Goal: Information Seeking & Learning: Learn about a topic

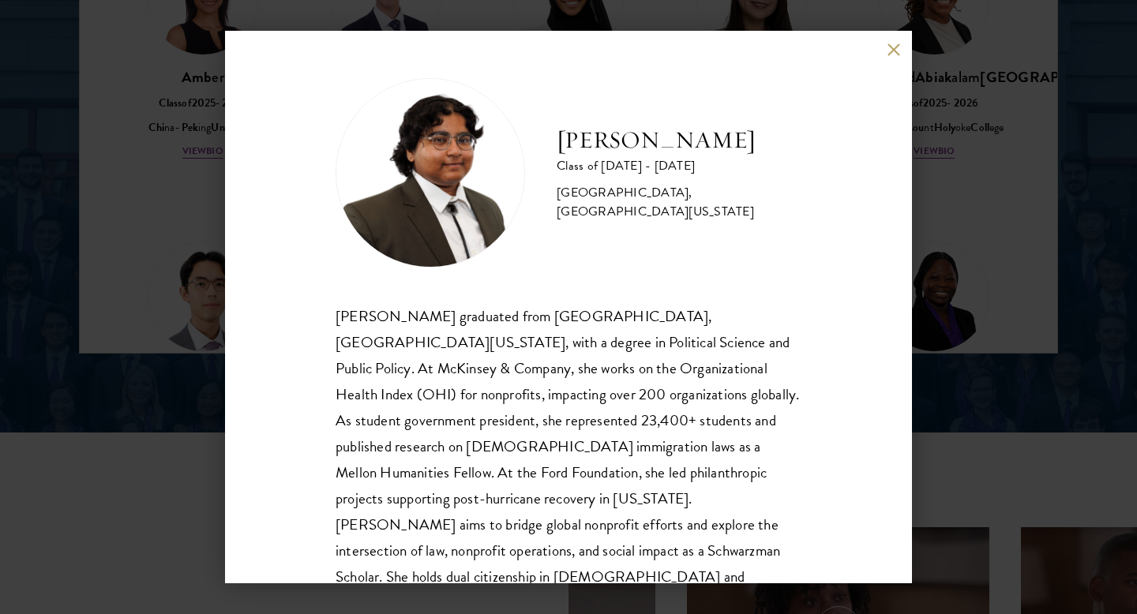
click at [890, 59] on div "Ariana Ahmed Class of 2025 - 2026 United States of America - Hunter College, Th…" at bounding box center [568, 307] width 687 height 553
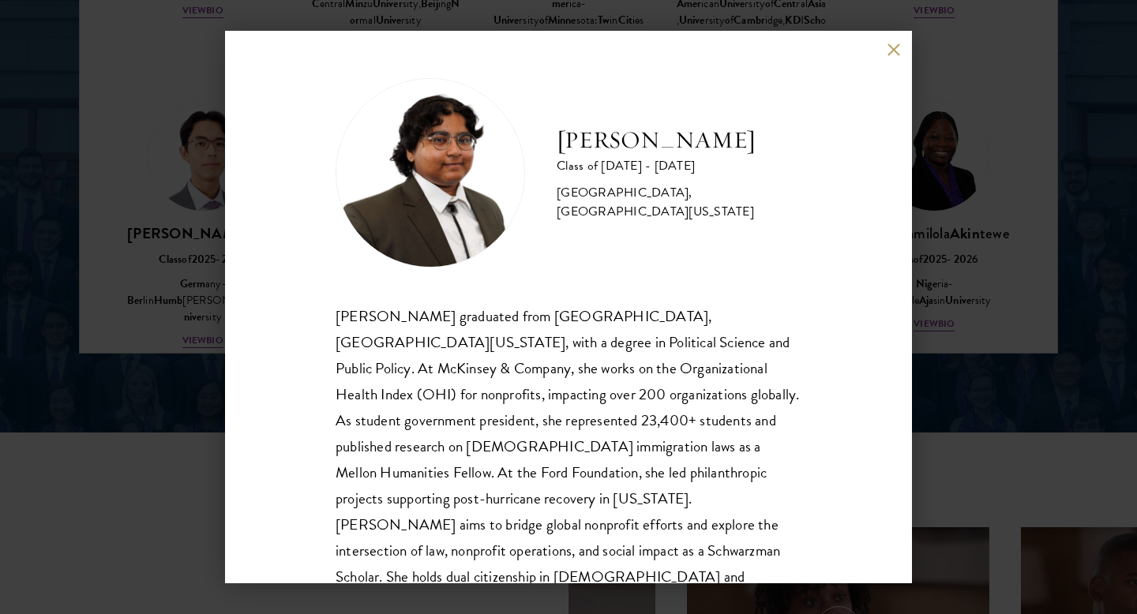
scroll to position [28, 0]
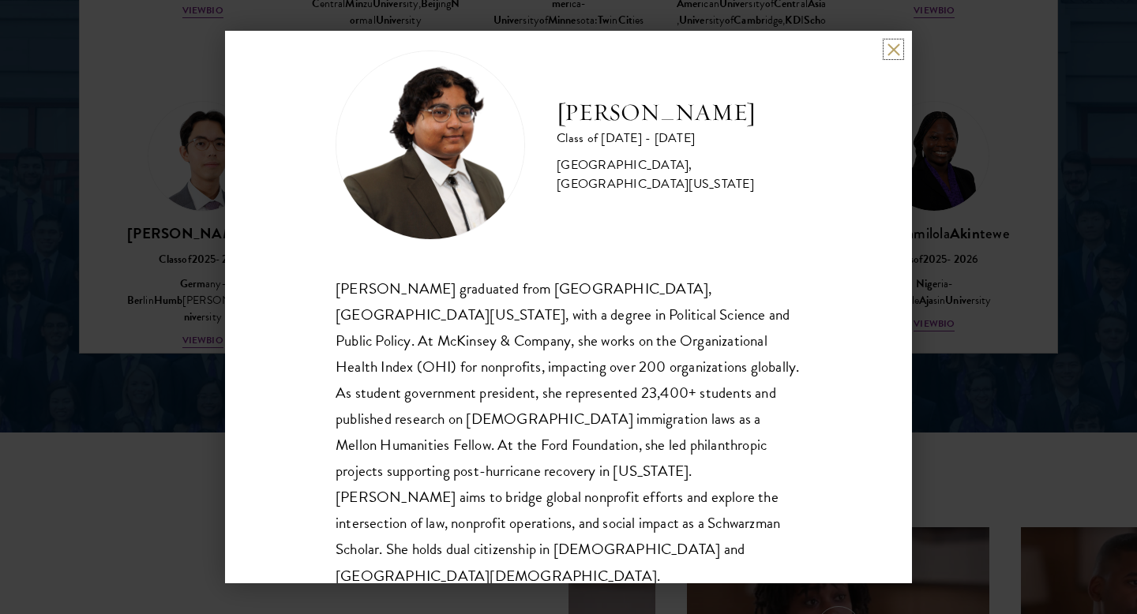
click at [895, 54] on button at bounding box center [893, 49] width 13 height 13
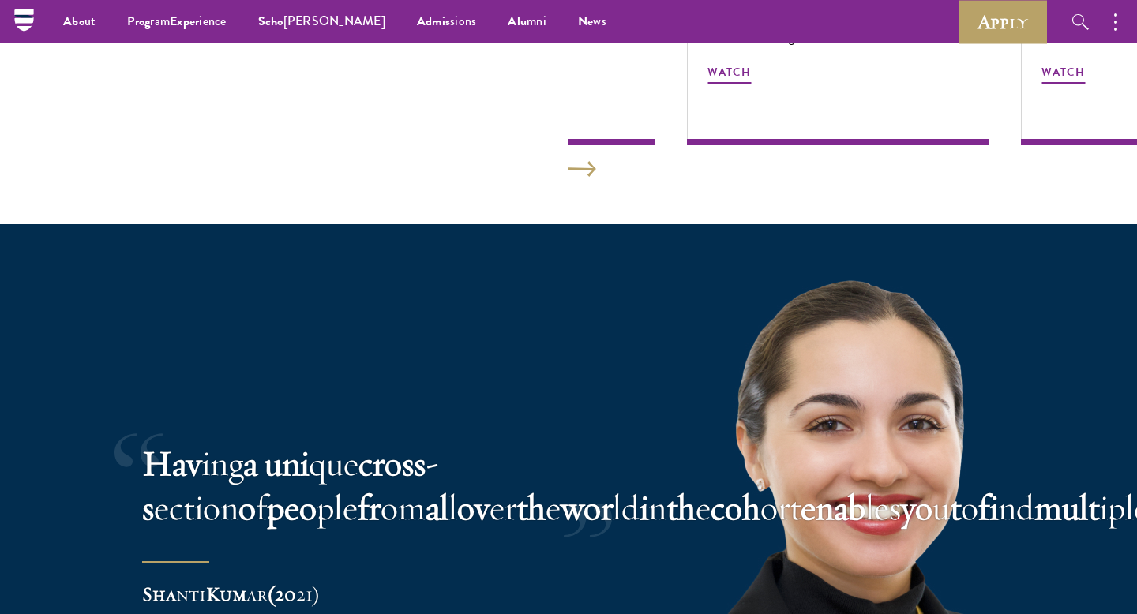
scroll to position [2813, 0]
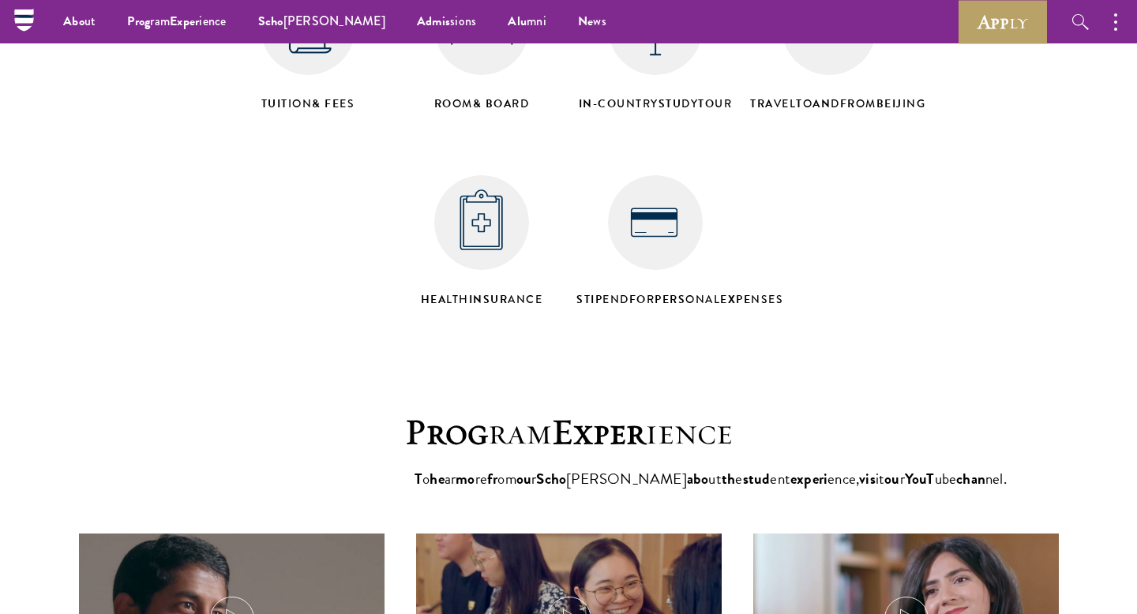
scroll to position [6348, 0]
click at [484, 76] on img at bounding box center [481, 28] width 95 height 95
click at [499, 271] on img at bounding box center [481, 223] width 95 height 95
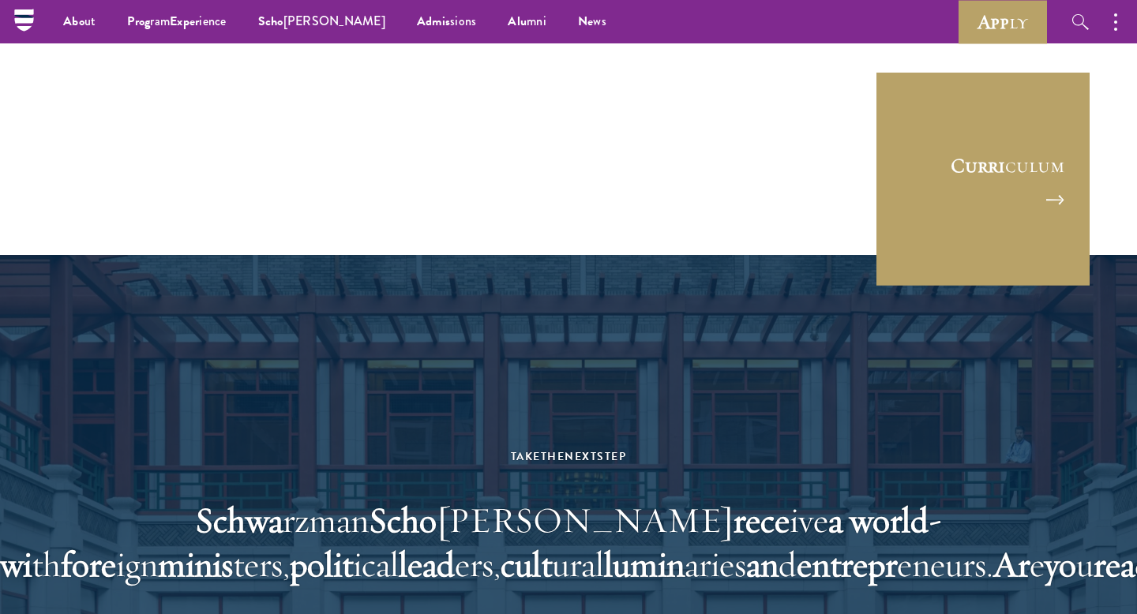
scroll to position [7379, 0]
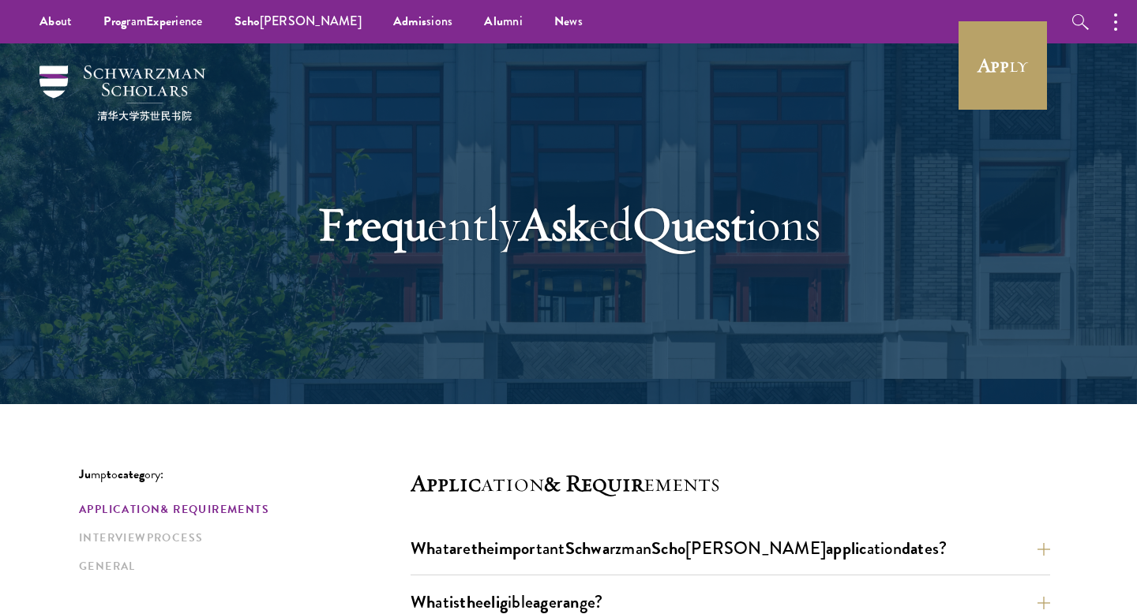
scroll to position [51, 0]
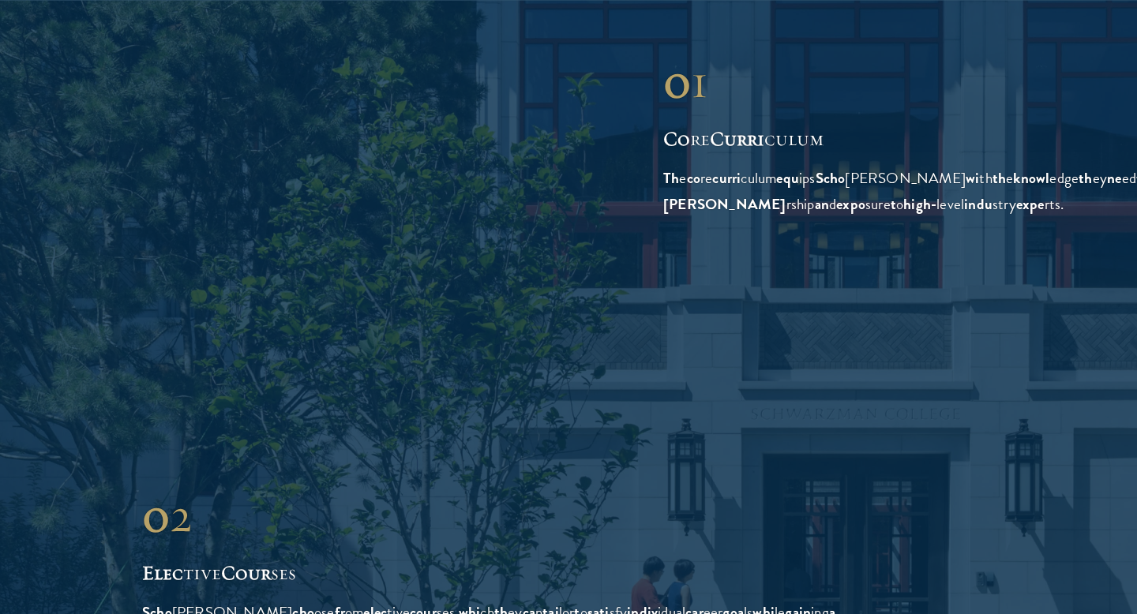
scroll to position [2423, 0]
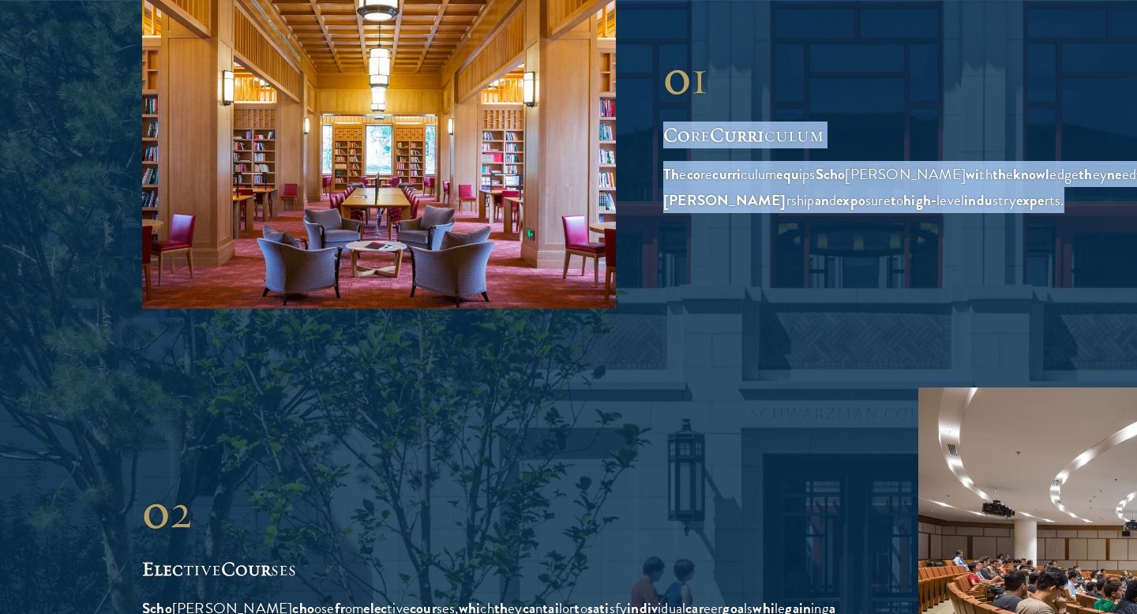
drag, startPoint x: 662, startPoint y: 117, endPoint x: 970, endPoint y: 281, distance: 348.3
copy div "Co re Curri culum Th e co re curri culum equ ips Scho lars wi th th e knowl edg…"
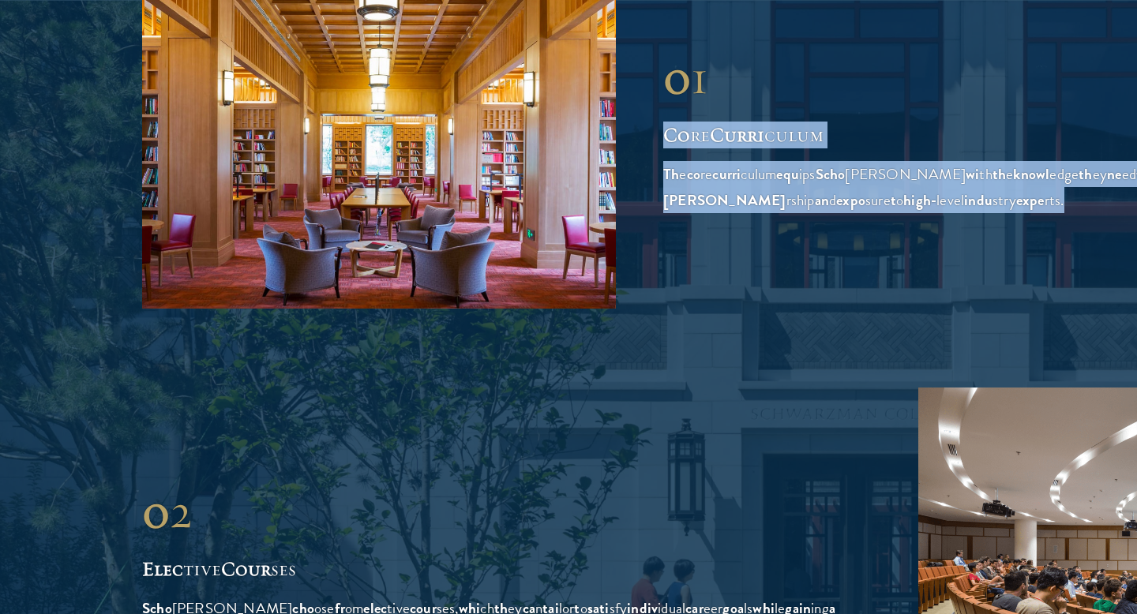
drag, startPoint x: 663, startPoint y: 115, endPoint x: 928, endPoint y: 291, distance: 317.3
copy div "Co re Curri culum Th e co re curri culum equ ips Scho lars wi th th e knowl edg…"
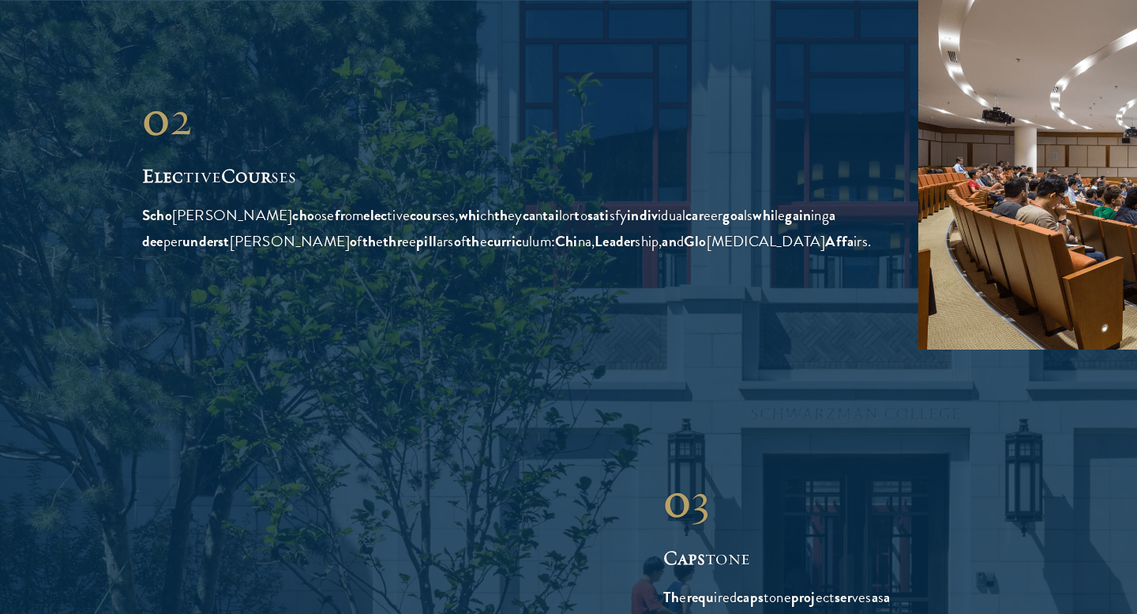
scroll to position [2820, 0]
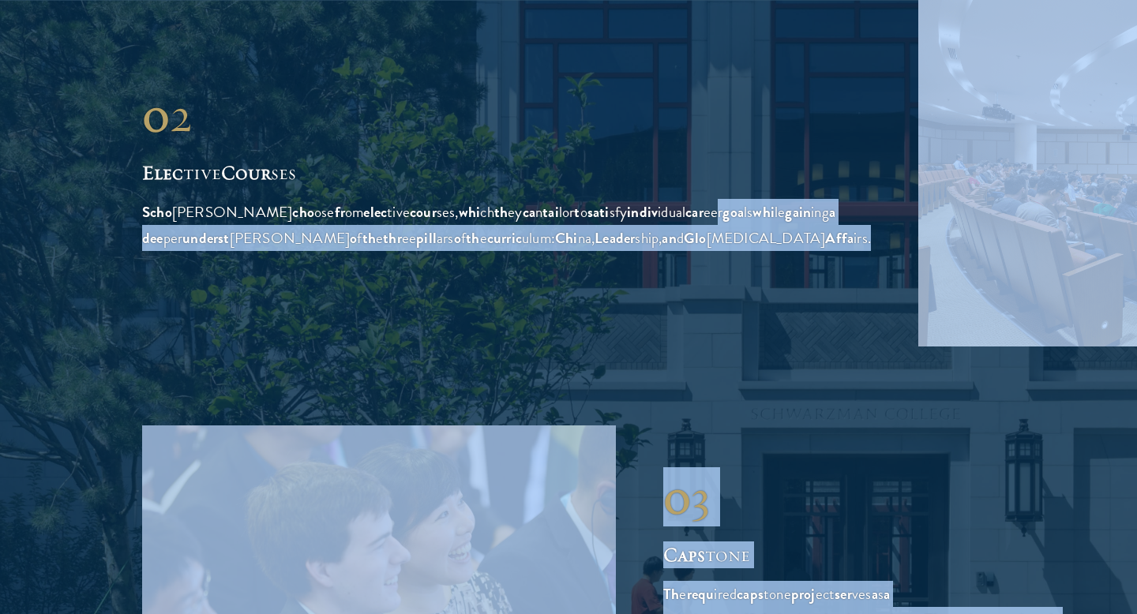
drag, startPoint x: 129, startPoint y: 177, endPoint x: 322, endPoint y: 246, distance: 205.5
click at [322, 246] on section "Curri culum Over view Vi ew Fu ll Curri culum 0 1 Co re Curri culum 0 1 Co re C…" at bounding box center [568, 554] width 1137 height 2506
click at [322, 246] on span "Scho lars cho ose fr om elec tive cour ses, whi ch th ey ca n tai lor t o sati …" at bounding box center [506, 225] width 729 height 49
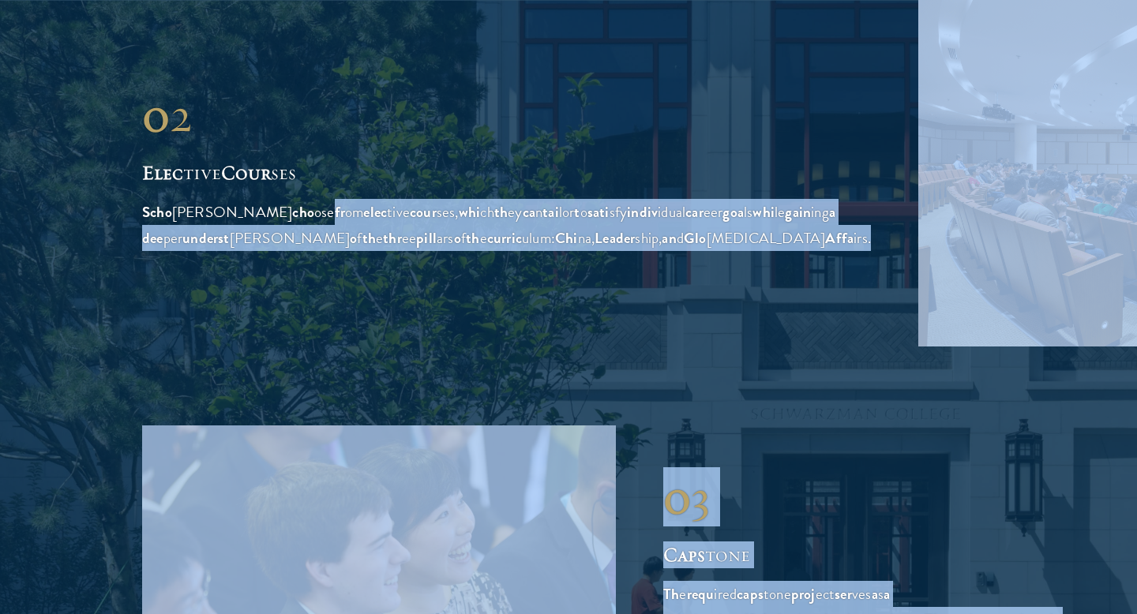
drag, startPoint x: 133, startPoint y: 175, endPoint x: 223, endPoint y: 208, distance: 95.9
click at [223, 208] on section "Curri culum Over view Vi ew Fu ll Curri culum 0 1 Co re Curri culum 0 1 Co re C…" at bounding box center [568, 554] width 1137 height 2506
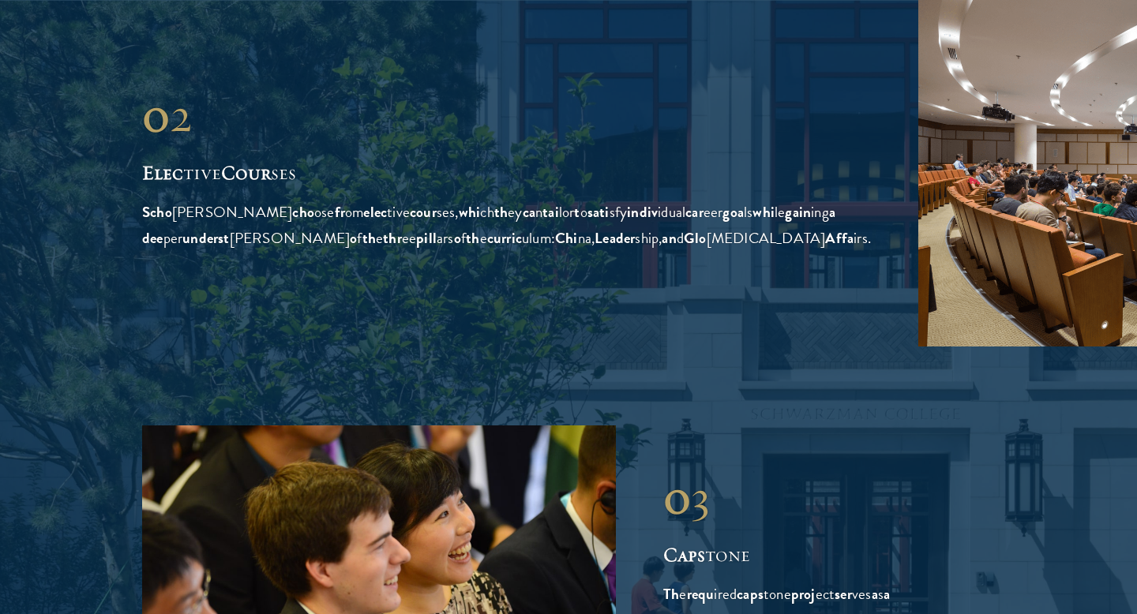
click at [218, 208] on span "Scho lars cho ose fr om elec tive cour ses, whi ch th ey ca n tai lor t o sati …" at bounding box center [506, 225] width 729 height 49
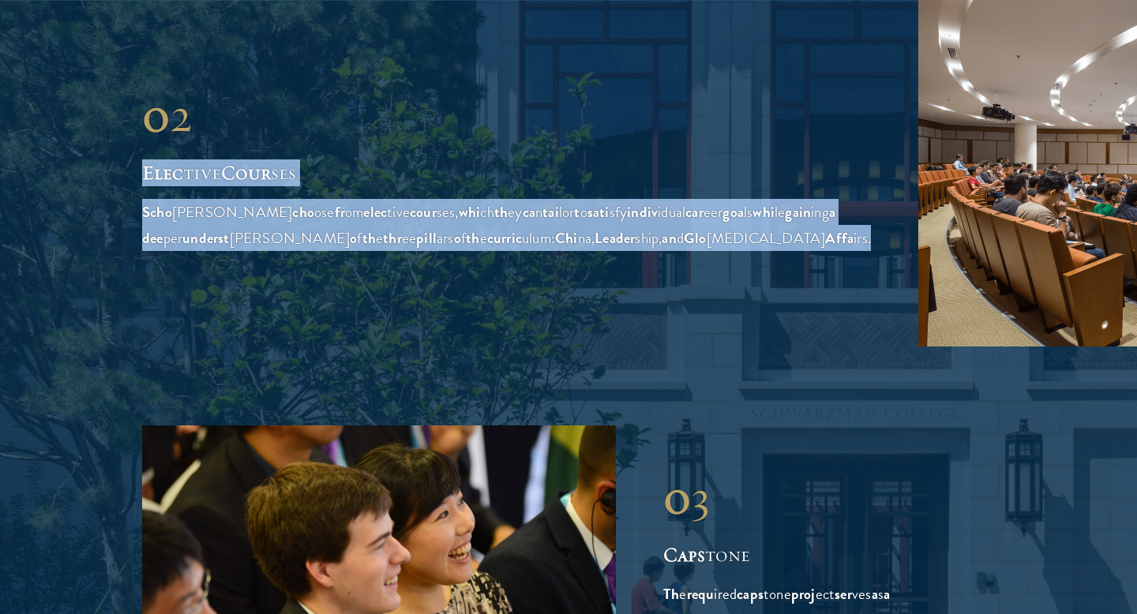
drag, startPoint x: 143, startPoint y: 184, endPoint x: 444, endPoint y: 299, distance: 322.2
click at [445, 251] on div "0 2 Elec tive Cour ses Scho lars cho ose fr om elec tive cour ses, whi ch th ey…" at bounding box center [506, 169] width 729 height 164
copy div "Elec tive Cour ses Scho lars cho ose fr om elec tive cour ses, whi ch th ey ca …"
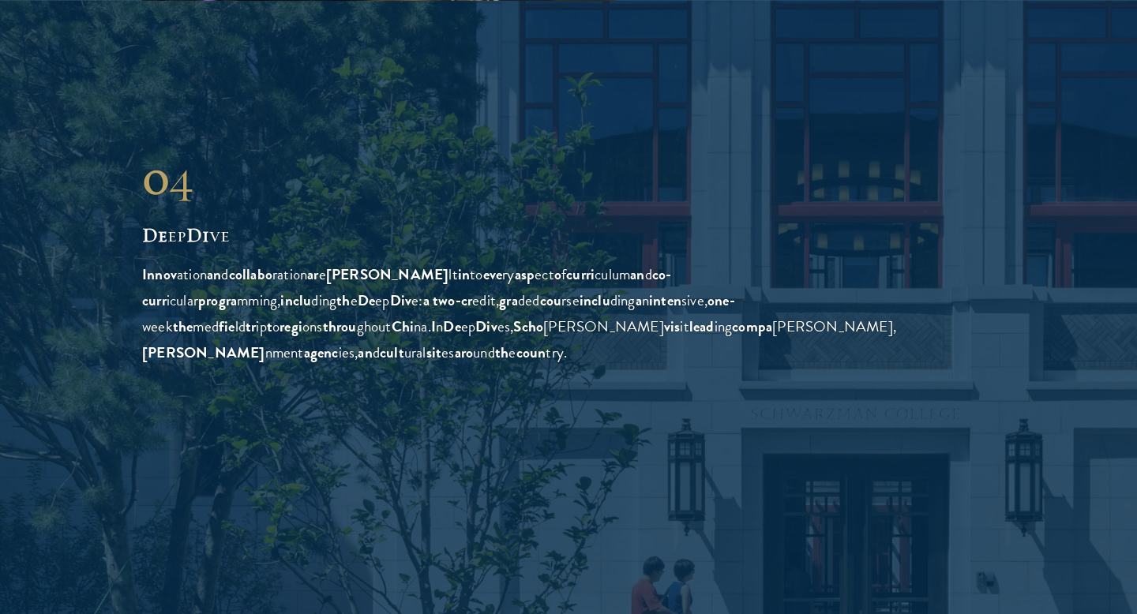
scroll to position [3644, 0]
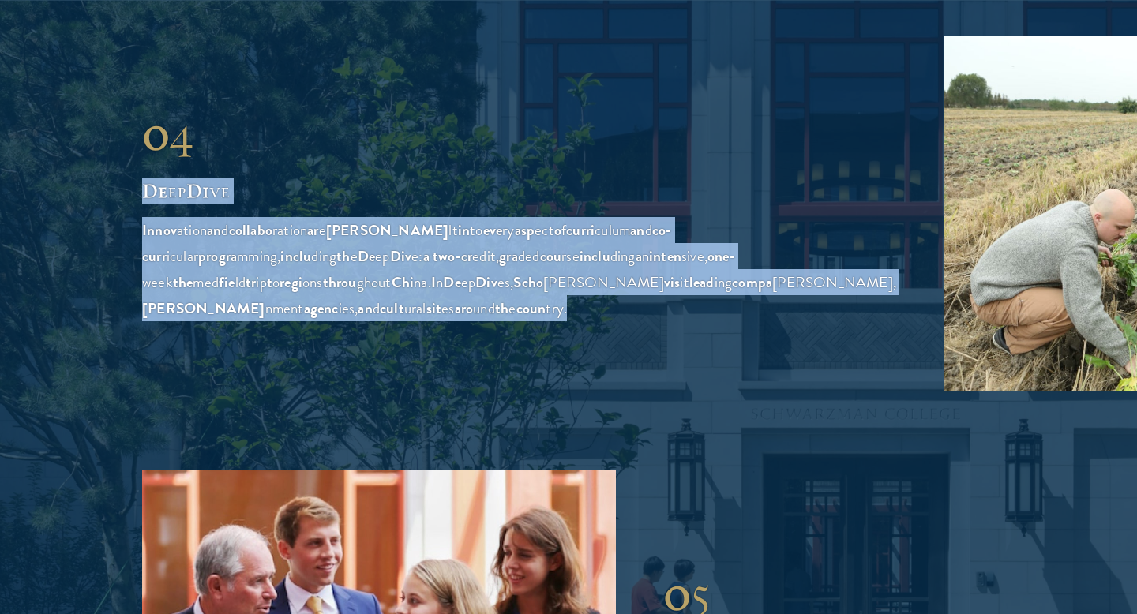
drag, startPoint x: 144, startPoint y: 185, endPoint x: 361, endPoint y: 384, distance: 293.9
click at [362, 321] on div "0 4 De ep Di ve Innov ation an d collabo ration ar e bui lt in to eve ry asp ec…" at bounding box center [519, 213] width 754 height 216
copy div "De ep Di ve Innov ation an d collabo ration ar e bui lt in to eve ry asp ect o …"
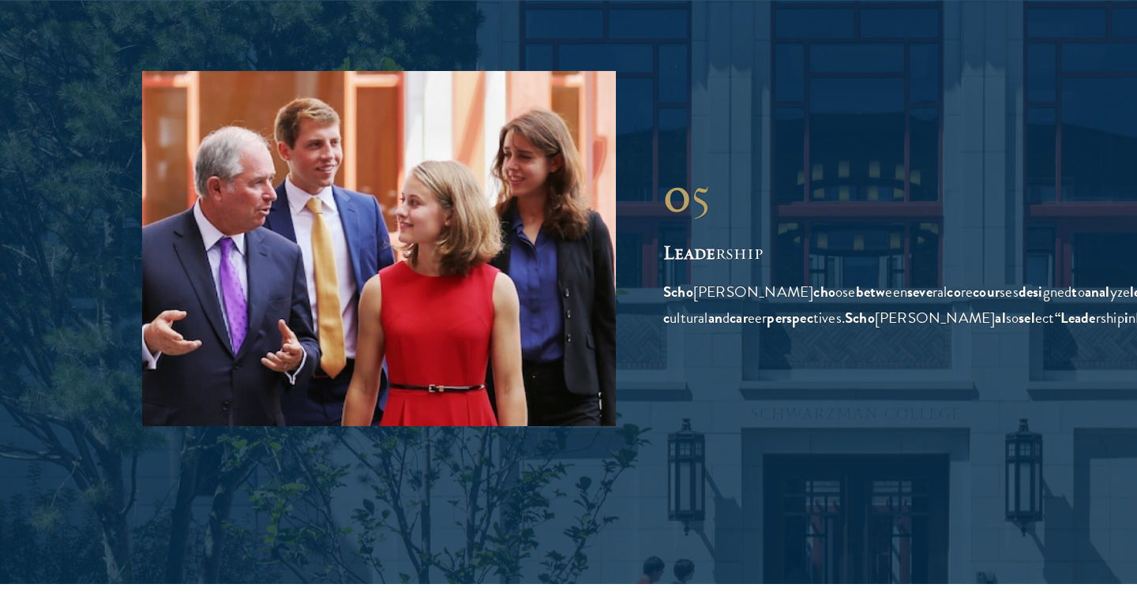
scroll to position [4066, 0]
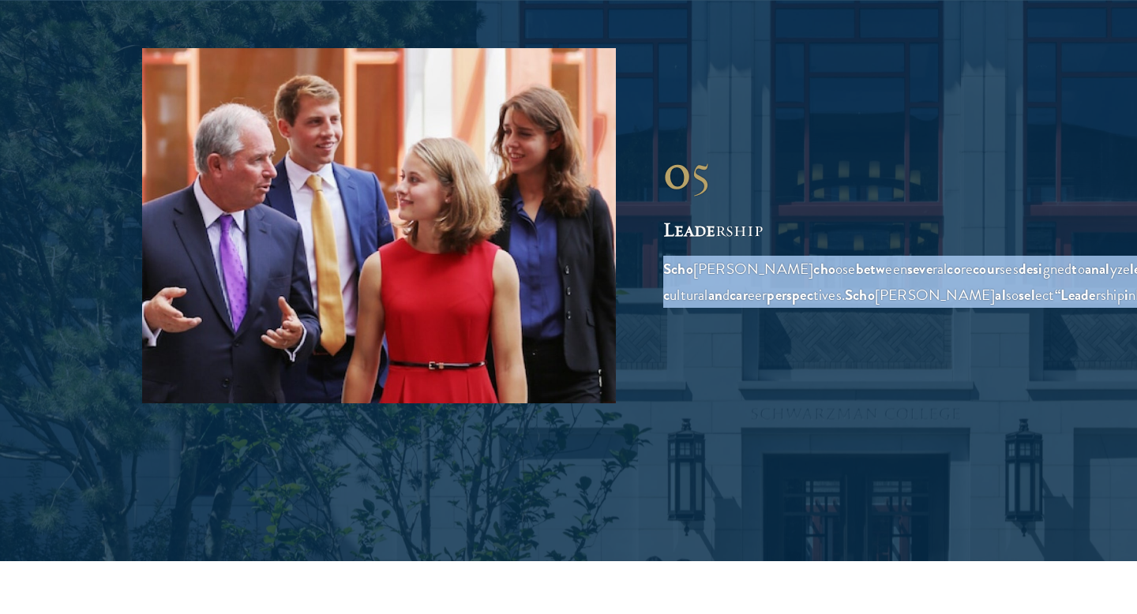
drag, startPoint x: 662, startPoint y: 218, endPoint x: 699, endPoint y: 428, distance: 213.1
copy span "Scho lars cho ose betw een seve ral co re cour ses desi gned t o anal yze leade…"
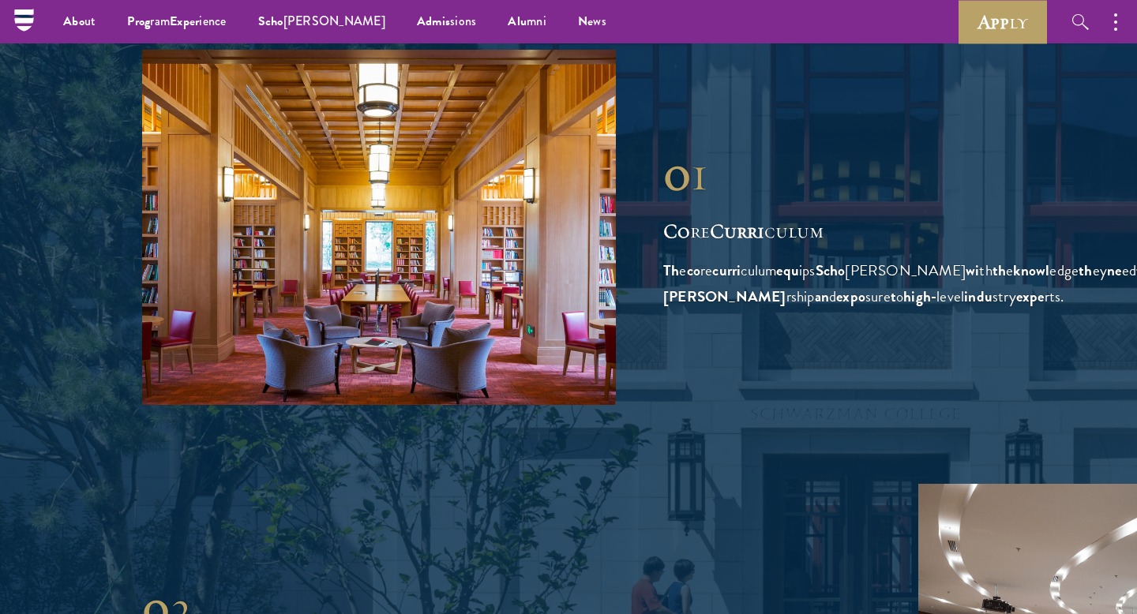
scroll to position [2239, 0]
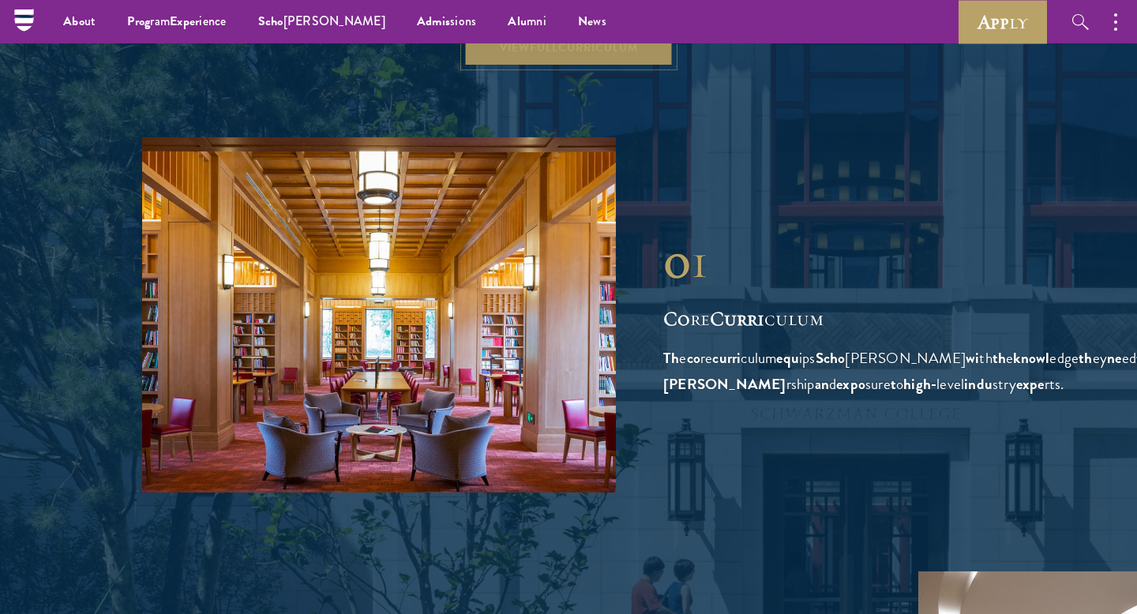
click at [637, 66] on link "Vi ew Fu ll Curri culum" at bounding box center [568, 47] width 209 height 38
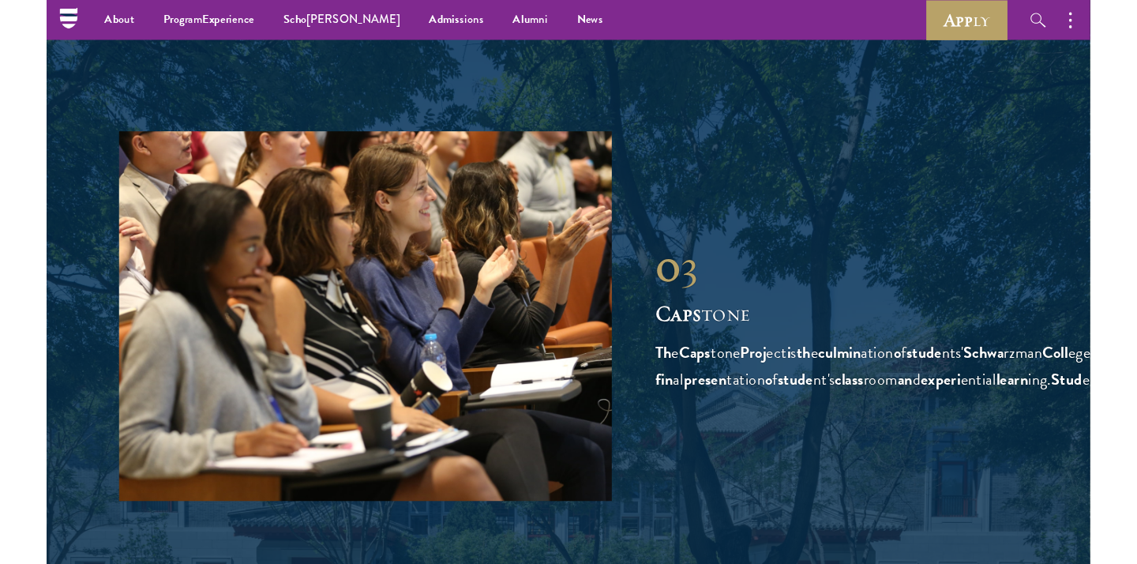
scroll to position [4874, 0]
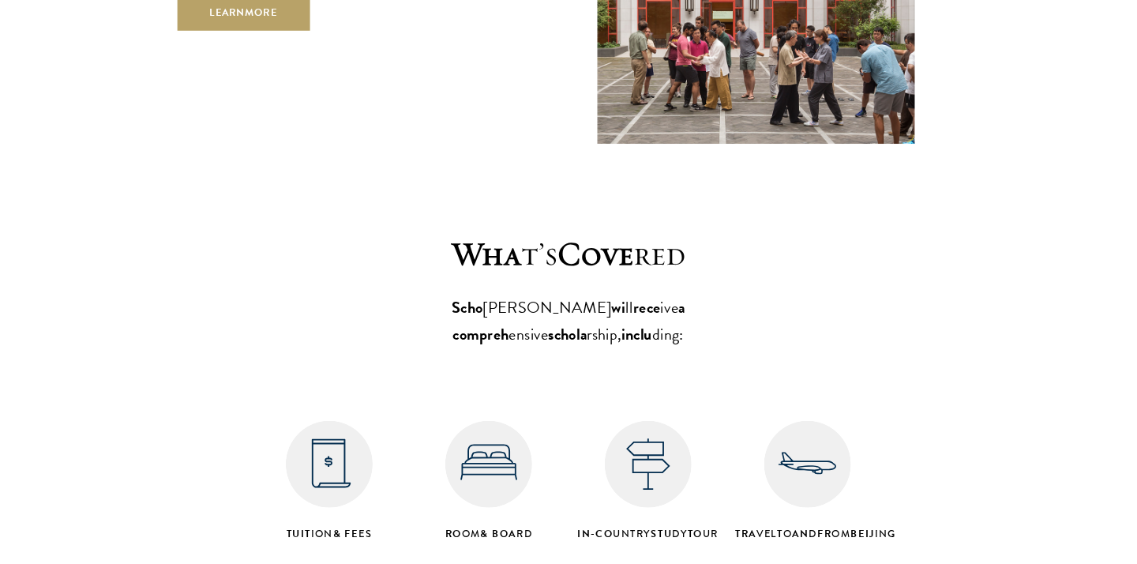
scroll to position [5877, 0]
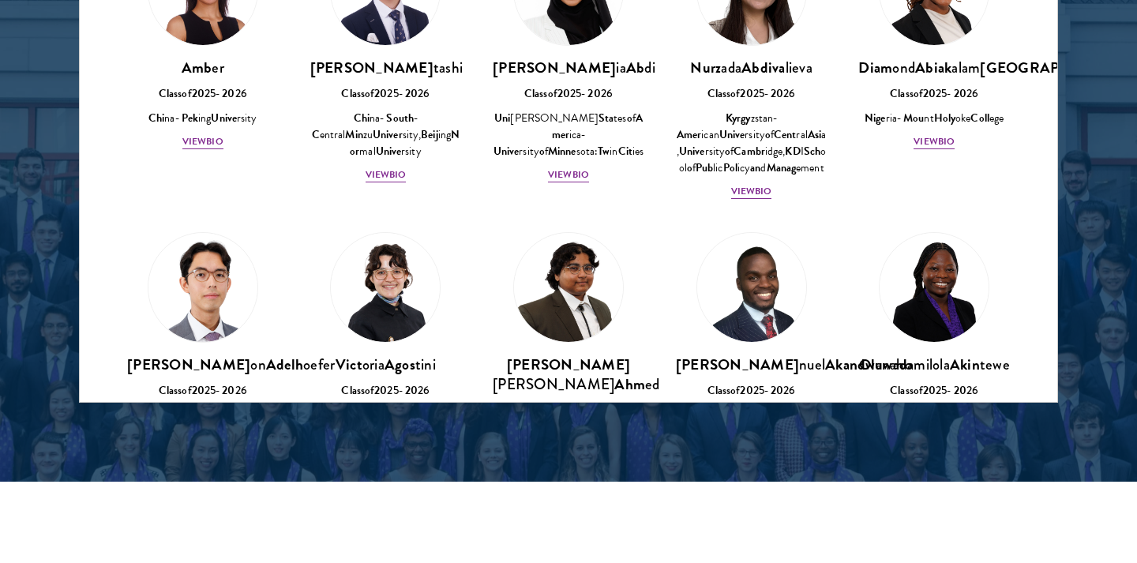
scroll to position [62, 0]
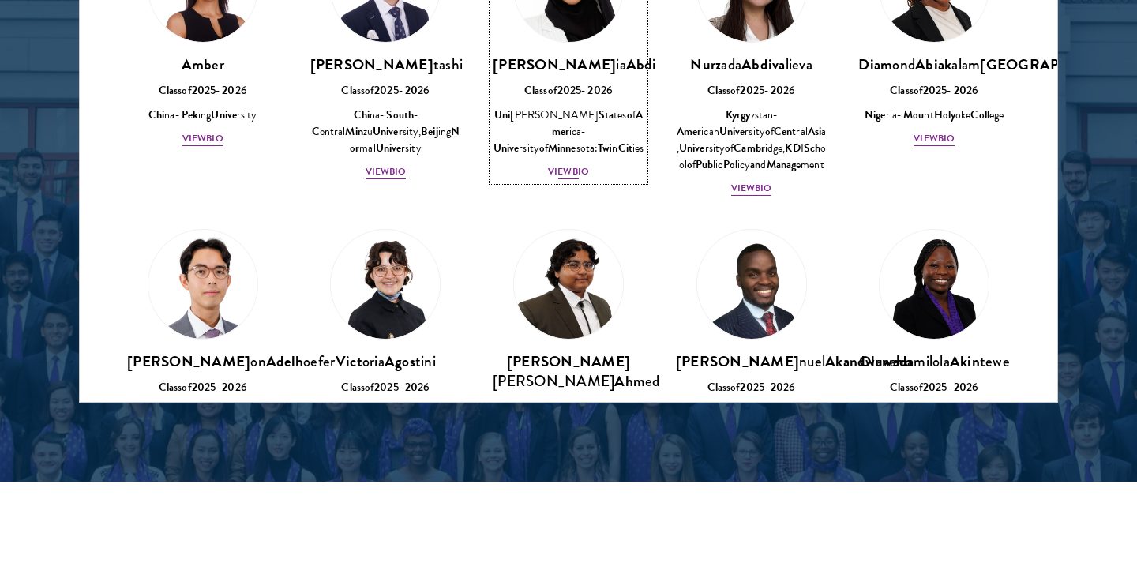
click at [584, 178] on span "Vi ew Bi o" at bounding box center [568, 171] width 41 height 14
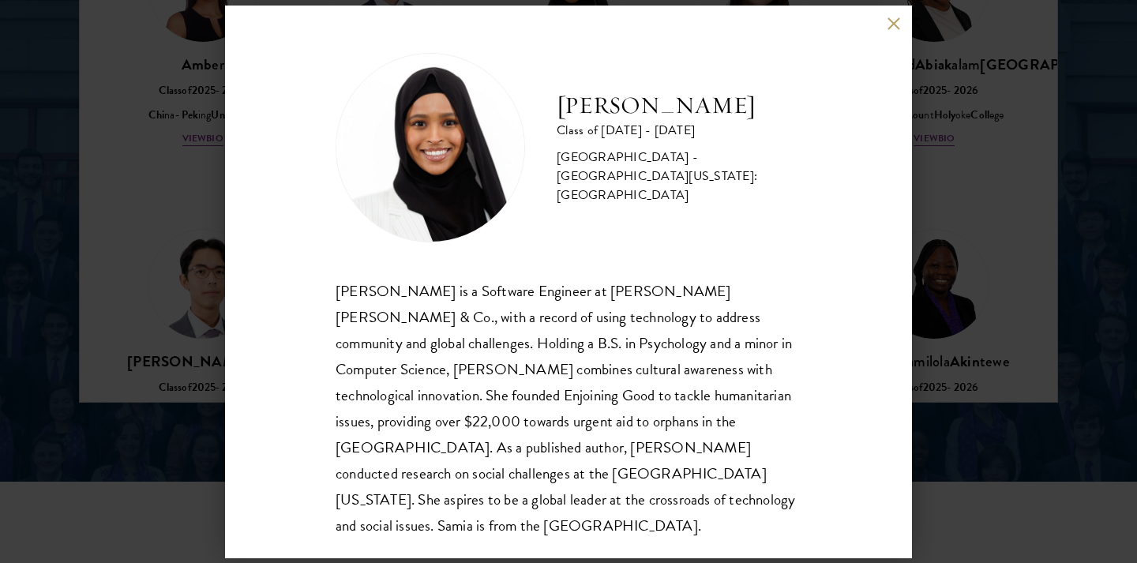
click at [886, 27] on div "[PERSON_NAME] Class of [DATE] - [DATE] [GEOGRAPHIC_DATA] - [GEOGRAPHIC_DATA][US…" at bounding box center [568, 282] width 687 height 553
click at [890, 24] on button at bounding box center [893, 23] width 13 height 13
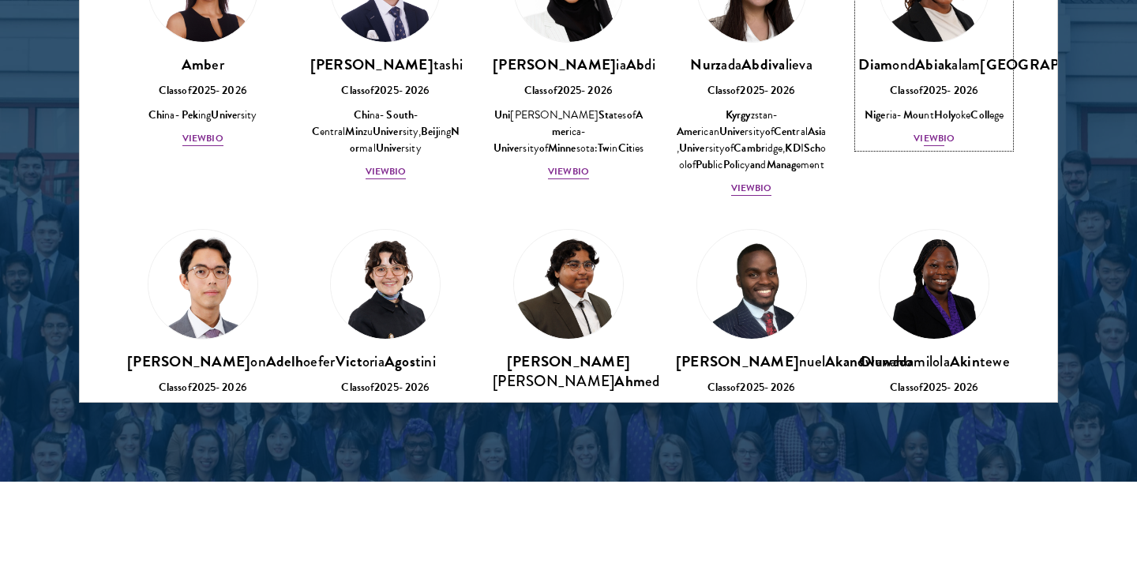
click at [919, 145] on b "Vi" at bounding box center [918, 138] width 9 height 14
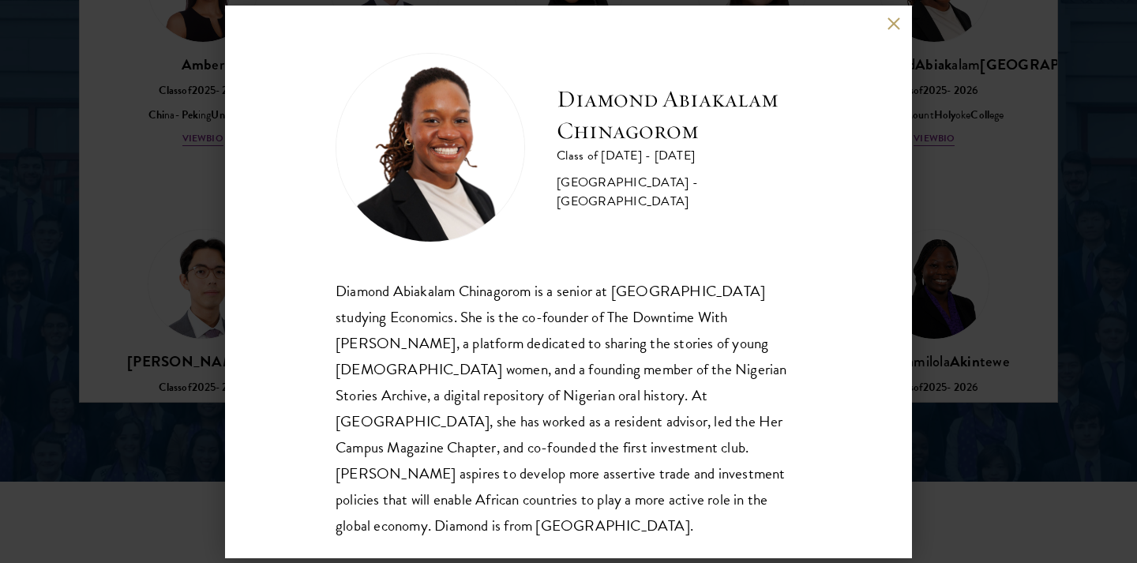
click at [886, 28] on div "Diamond Abiakalam [GEOGRAPHIC_DATA] Class of [DATE] - [DATE] [GEOGRAPHIC_DATA] …" at bounding box center [568, 282] width 687 height 553
click at [888, 17] on button at bounding box center [893, 23] width 13 height 13
